Goal: Task Accomplishment & Management: Manage account settings

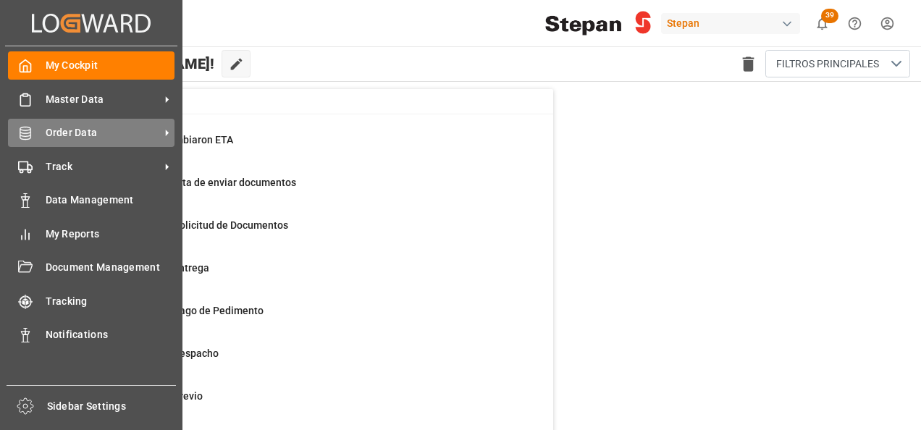
click at [78, 130] on span "Order Data" at bounding box center [103, 132] width 114 height 15
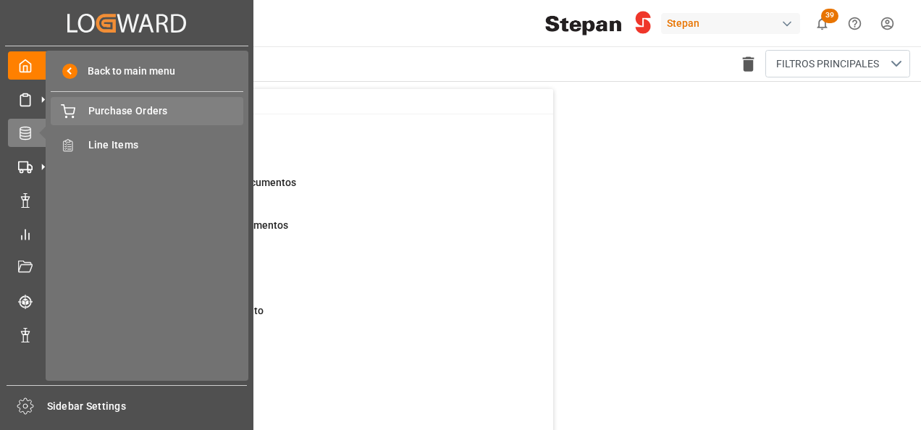
click at [103, 110] on span "Purchase Orders" at bounding box center [166, 111] width 156 height 15
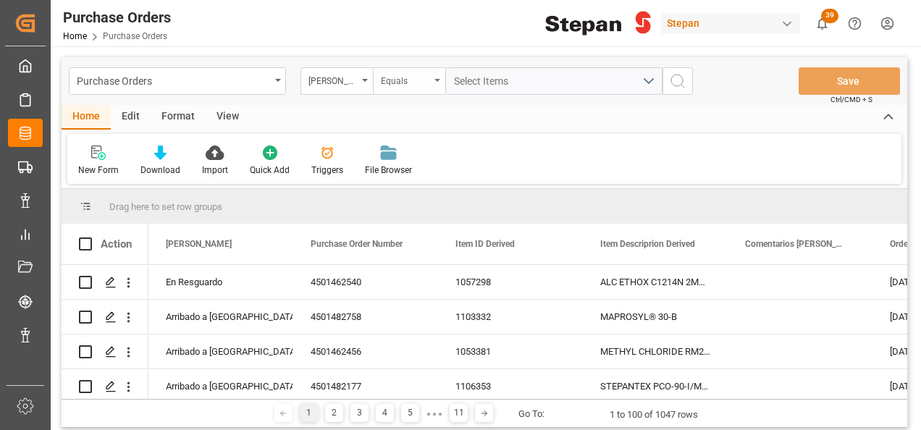
click at [374, 81] on div "Equals" at bounding box center [409, 81] width 72 height 28
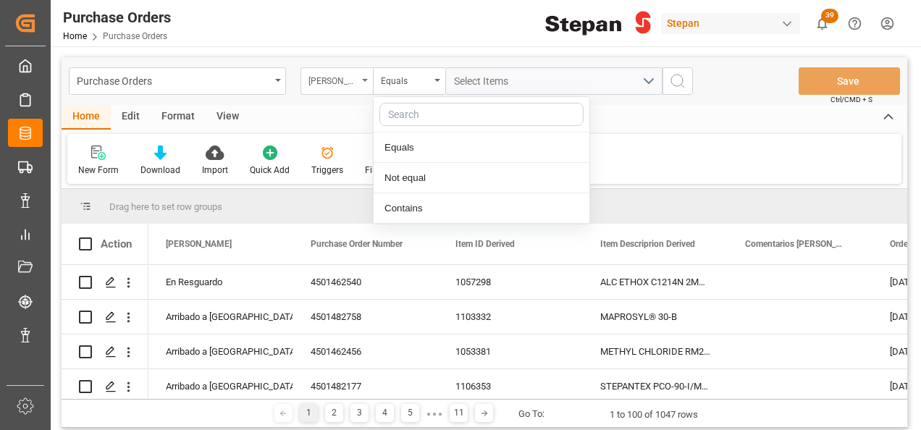
click at [366, 87] on div "Hito Stepan" at bounding box center [337, 81] width 72 height 28
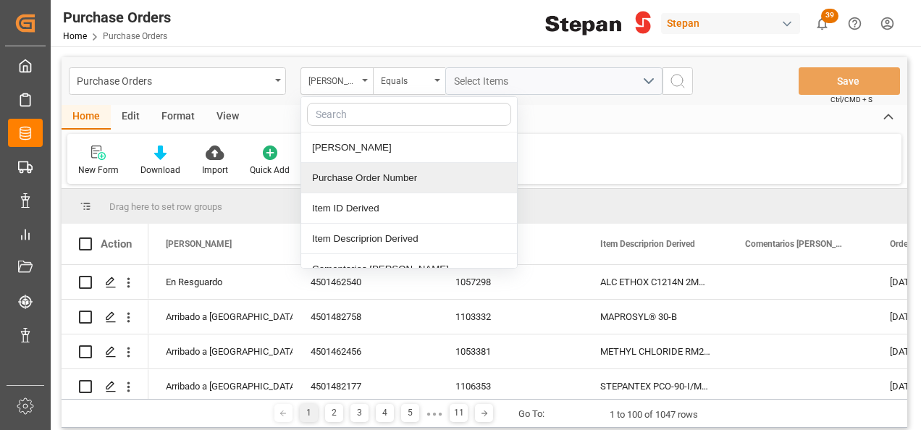
click at [354, 184] on div "Purchase Order Number" at bounding box center [409, 178] width 216 height 30
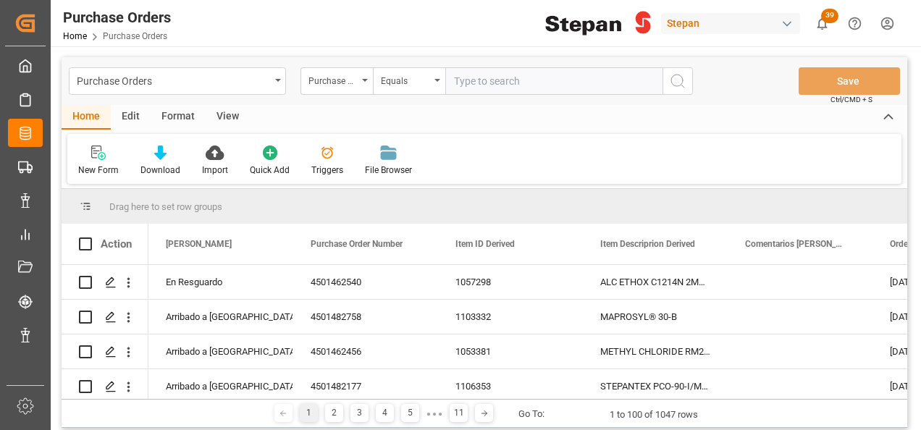
click at [473, 82] on input "text" at bounding box center [553, 81] width 217 height 28
type input "4501462461"
click at [675, 79] on icon "search button" at bounding box center [677, 80] width 17 height 17
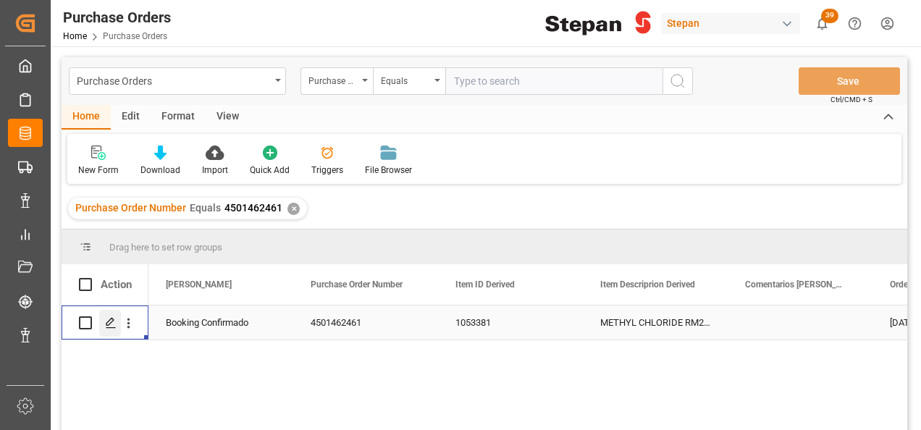
click at [109, 323] on icon "Press SPACE to select this row." at bounding box center [111, 323] width 12 height 12
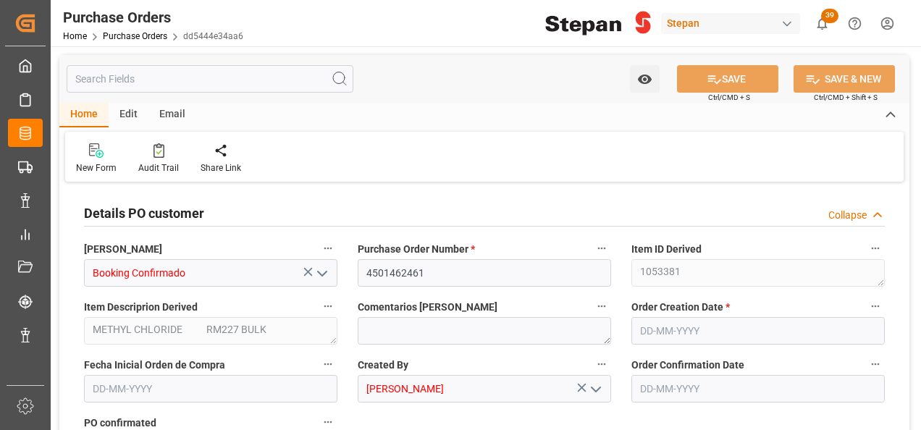
type input "1"
type input "15-05-2025"
type input "05-12-2025"
type input "31-07-2025"
type input "30-09-2025"
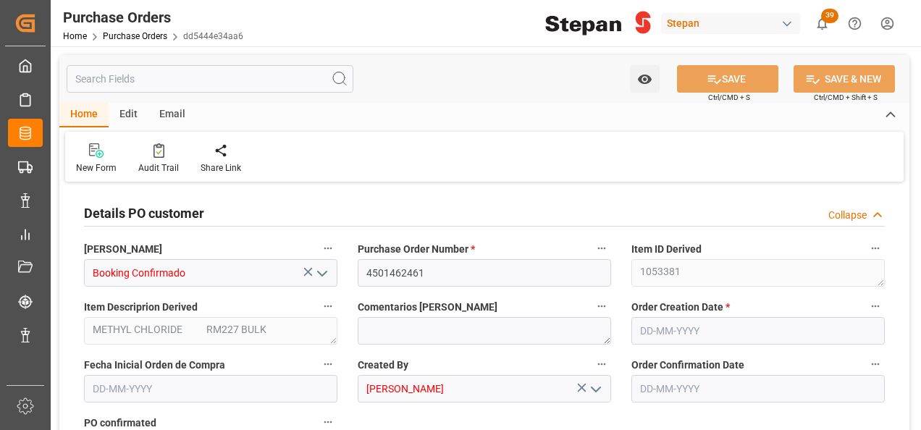
type input "12-11-2025"
type input "06-12-2025"
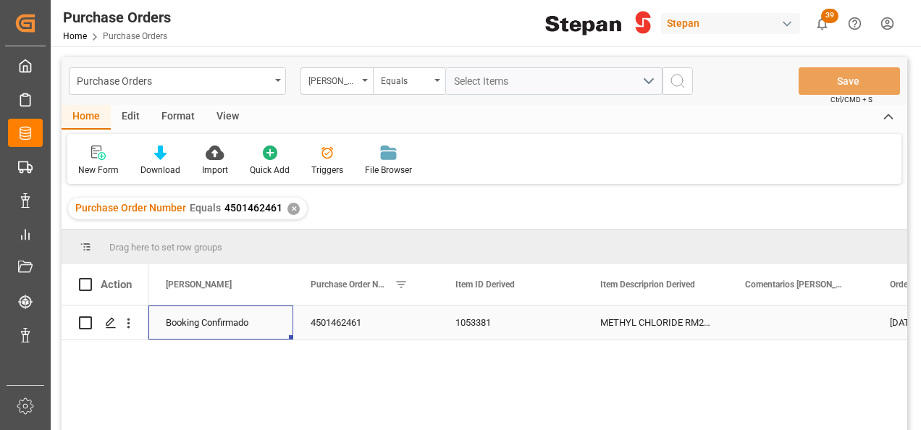
click at [235, 325] on div "Booking Confirmado" at bounding box center [221, 322] width 110 height 33
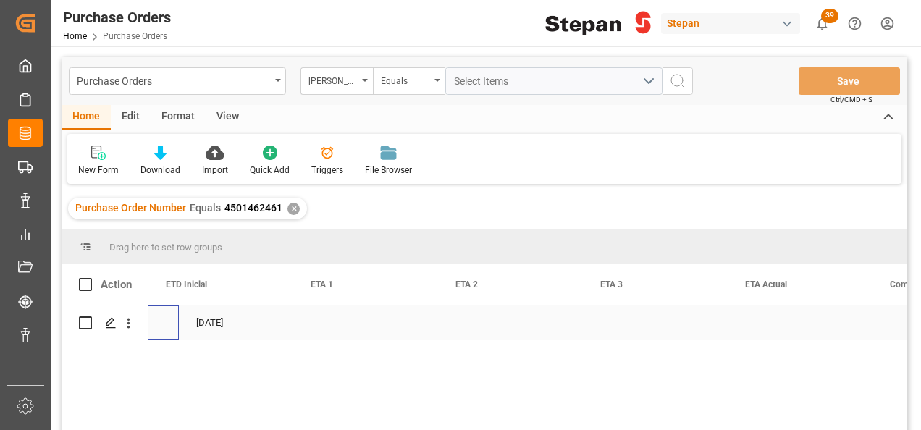
scroll to position [0, 1883]
